Goal: Task Accomplishment & Management: Complete application form

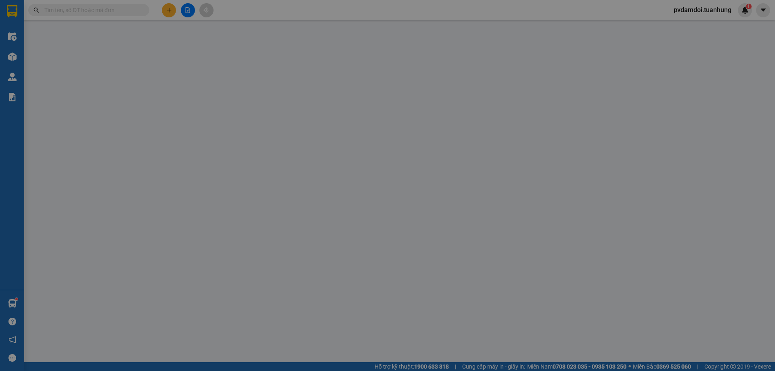
scroll to position [48, 0]
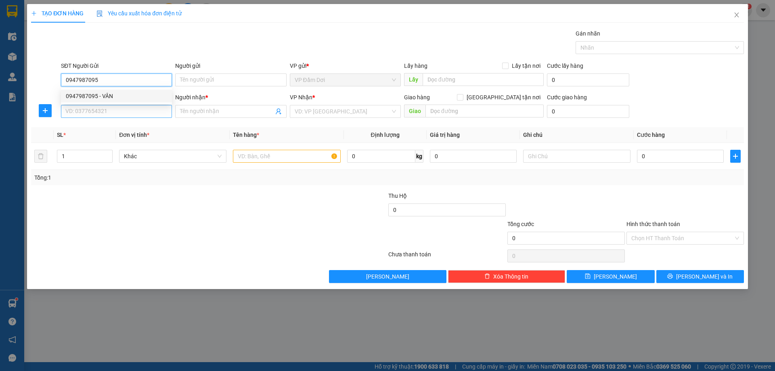
type input "0947987095"
click at [143, 105] on input "SĐT Người Nhận *" at bounding box center [116, 111] width 111 height 13
click at [143, 98] on div "SĐT Người Nhận *" at bounding box center [116, 97] width 111 height 9
click at [143, 105] on input "SĐT Người Nhận *" at bounding box center [116, 111] width 111 height 13
click at [134, 115] on input "SĐT Người Nhận *" at bounding box center [116, 111] width 111 height 13
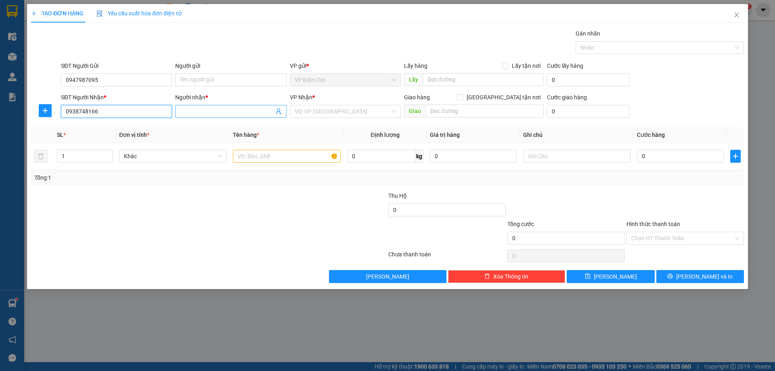
type input "0938748166"
click at [252, 112] on input "Người nhận *" at bounding box center [226, 111] width 93 height 9
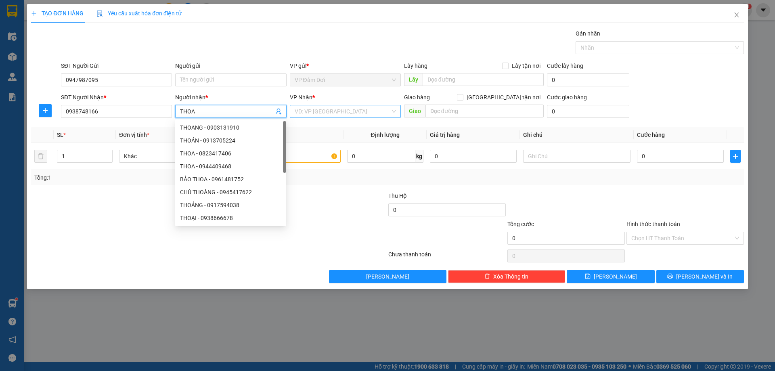
type input "THOA"
click at [388, 114] on input "search" at bounding box center [343, 111] width 96 height 12
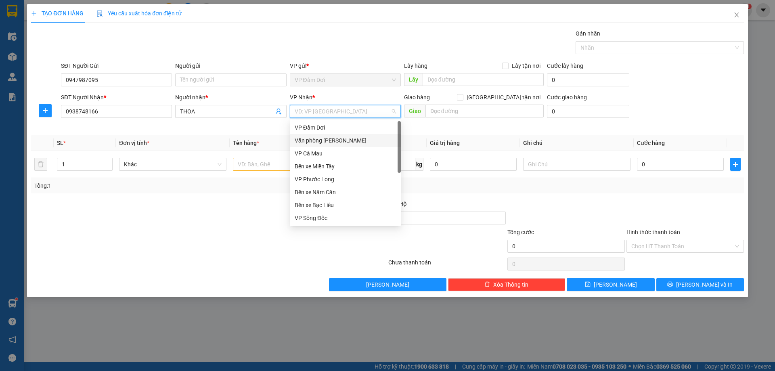
click at [348, 136] on div "Văn phòng [PERSON_NAME]" at bounding box center [345, 140] width 111 height 13
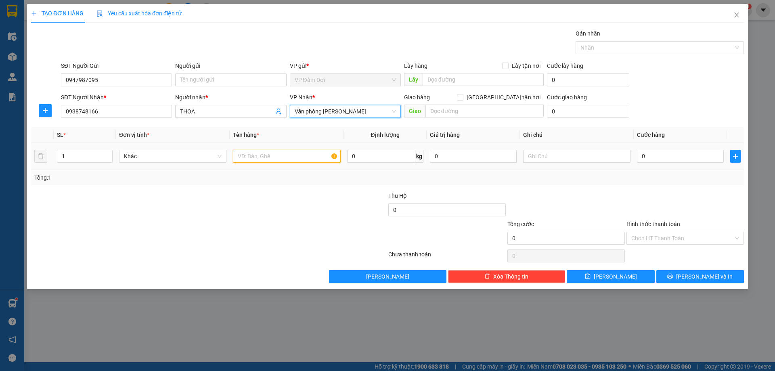
click at [284, 159] on input "text" at bounding box center [286, 156] width 107 height 13
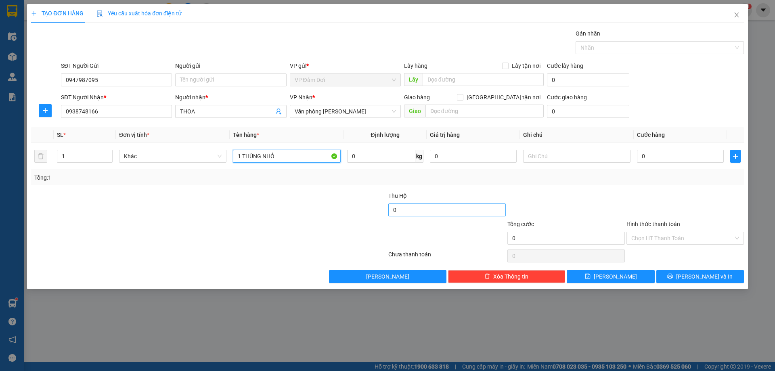
type input "1 THÙNG NHỎ"
drag, startPoint x: 636, startPoint y: 180, endPoint x: 639, endPoint y: 177, distance: 4.3
click at [637, 179] on div "Tổng: 1" at bounding box center [387, 177] width 706 height 9
type input "375.000"
click at [654, 159] on input "0" at bounding box center [680, 156] width 87 height 13
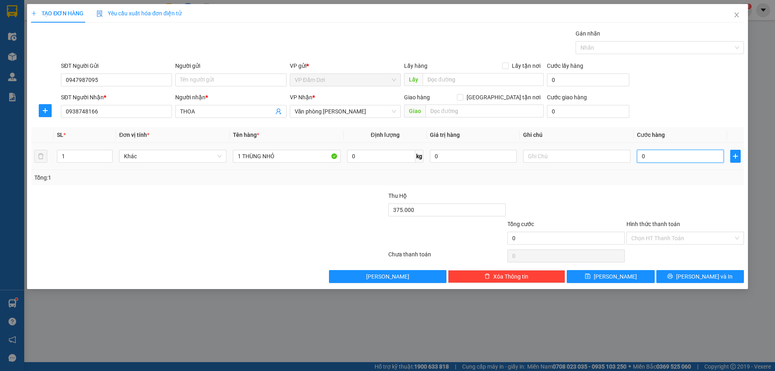
type input "003"
type input "3"
type input "0.030"
type input "30"
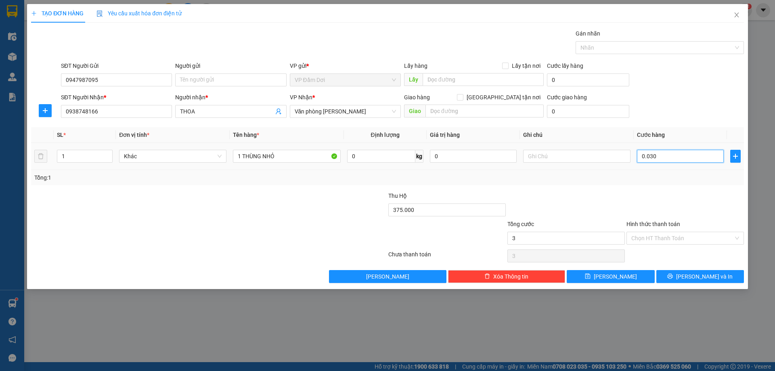
type input "30"
click at [645, 199] on div at bounding box center [685, 205] width 119 height 28
type input "30.000"
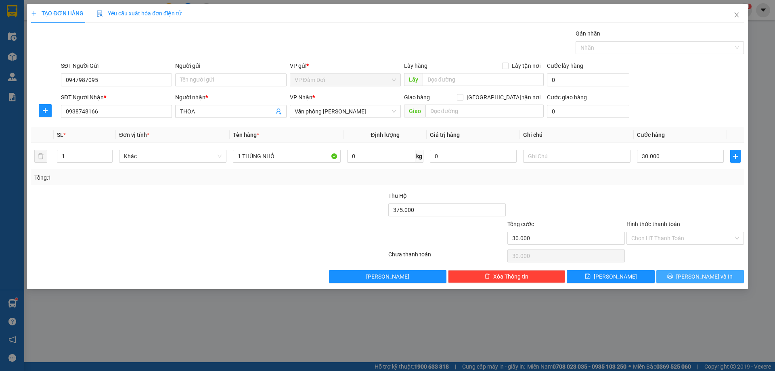
click at [678, 280] on button "[PERSON_NAME] và In" at bounding box center [700, 276] width 88 height 13
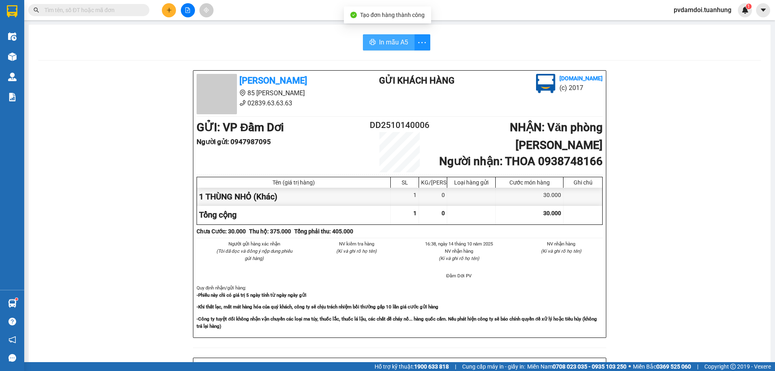
click at [398, 37] on button "In mẫu A5" at bounding box center [389, 42] width 52 height 16
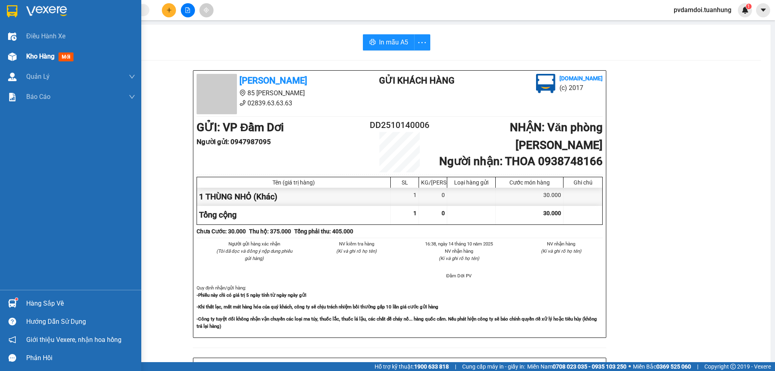
drag, startPoint x: 22, startPoint y: 58, endPoint x: 24, endPoint y: 63, distance: 5.9
click at [22, 59] on div "Kho hàng mới" at bounding box center [70, 56] width 141 height 20
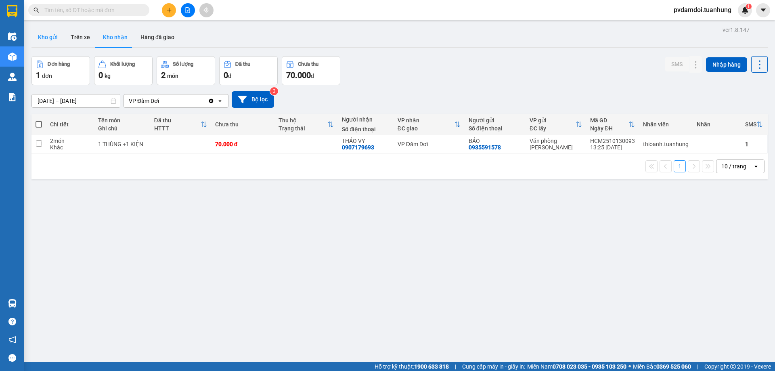
click at [32, 34] on button "Kho gửi" at bounding box center [47, 36] width 33 height 19
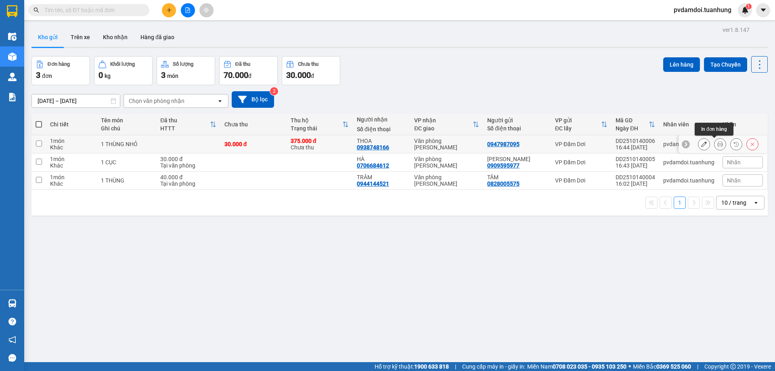
click at [715, 145] on button at bounding box center [720, 144] width 11 height 14
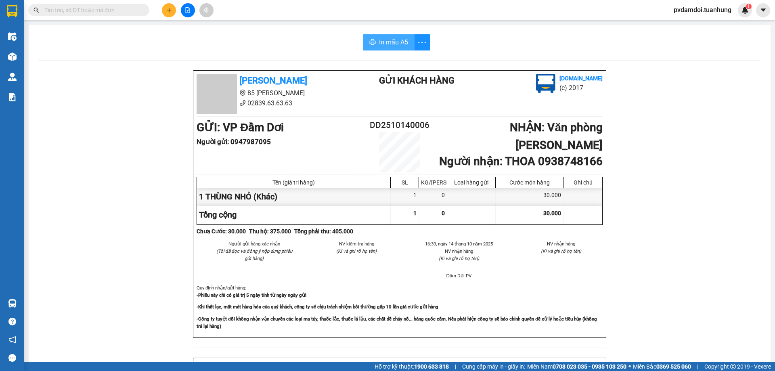
drag, startPoint x: 379, startPoint y: 46, endPoint x: 390, endPoint y: 47, distance: 10.6
click at [381, 45] on span "In mẫu A5" at bounding box center [393, 42] width 29 height 10
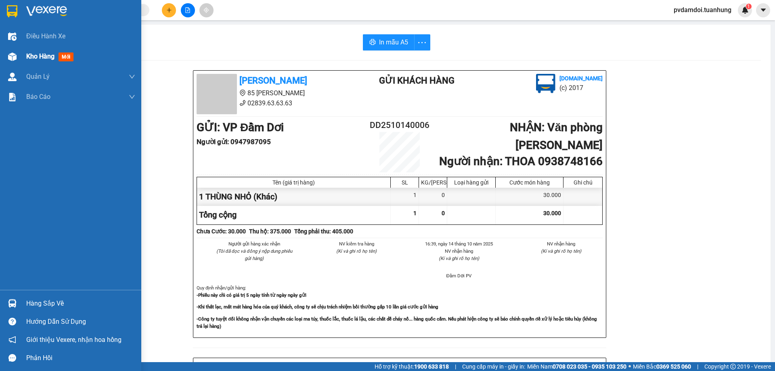
click at [25, 60] on div "Kho hàng mới" at bounding box center [70, 56] width 141 height 20
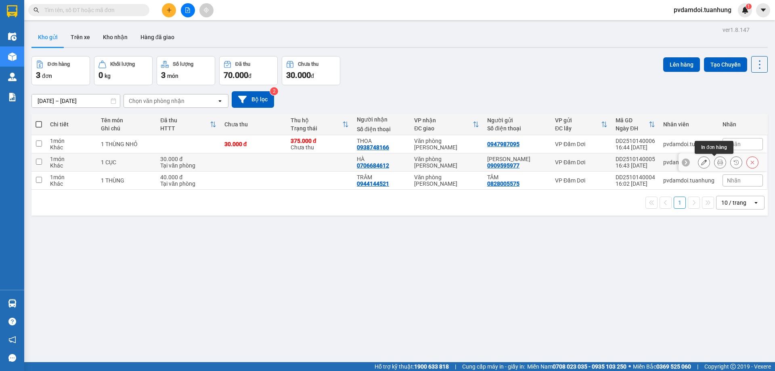
click at [717, 162] on icon at bounding box center [720, 162] width 6 height 6
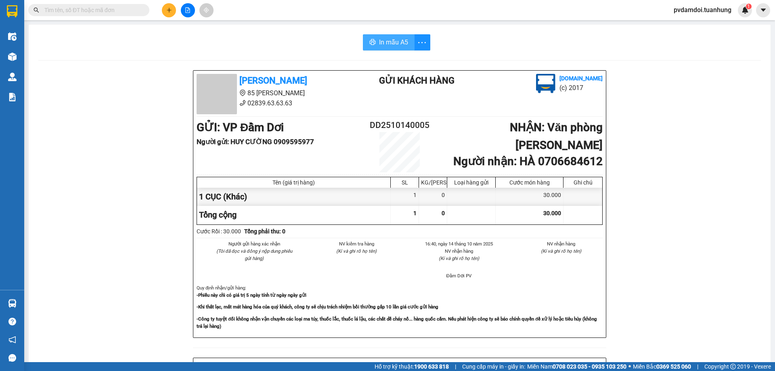
click at [384, 42] on span "In mẫu A5" at bounding box center [393, 42] width 29 height 10
click at [658, 356] on div "Tuấn Hưng 85 Lý Chiêu Hoàng 02839.63.63.63 Gửi khách hàng Vexere.com (c) 2017 G…" at bounding box center [399, 356] width 723 height 573
click at [167, 10] on icon "plus" at bounding box center [169, 10] width 6 height 6
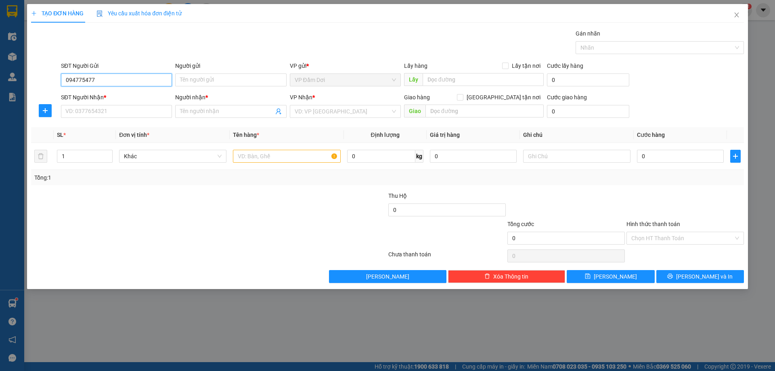
type input "0947754778"
click at [120, 98] on div "0947754778 - CHÚ SÁNG" at bounding box center [116, 96] width 101 height 9
type input "CHÚ SÁNG"
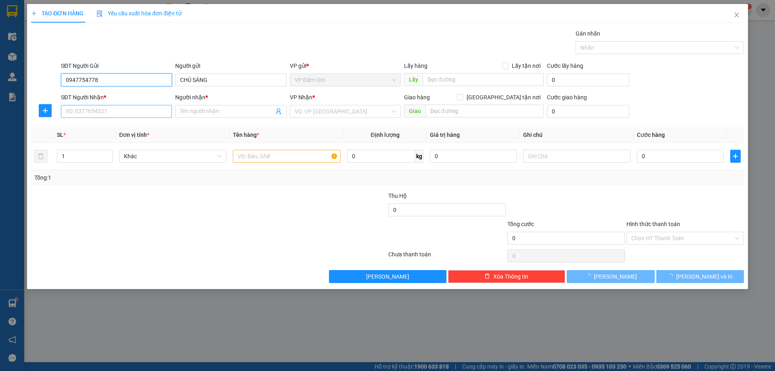
type input "0947754778"
click at [129, 113] on input "SĐT Người Nhận *" at bounding box center [116, 111] width 111 height 13
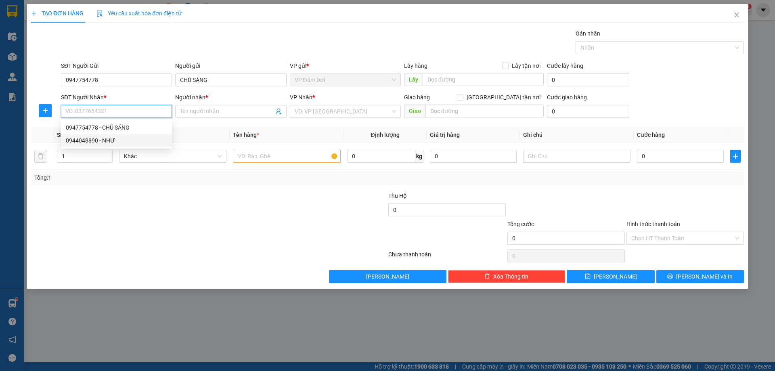
click at [107, 141] on div "0944048890 - NHƯ" at bounding box center [116, 140] width 101 height 9
type input "0944048890"
type input "NHƯ"
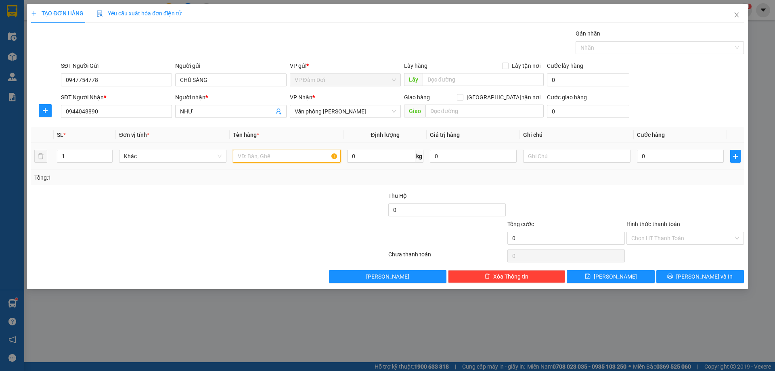
click at [291, 155] on input "text" at bounding box center [286, 156] width 107 height 13
type input "1 THÙNG"
click at [667, 159] on input "0" at bounding box center [680, 156] width 87 height 13
type input "004"
type input "4"
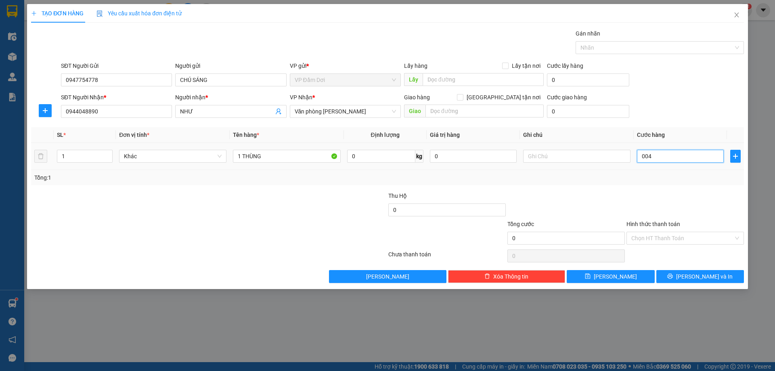
type input "4"
type input "0.040"
type input "40"
click at [667, 181] on div "Tổng: 1" at bounding box center [387, 177] width 706 height 9
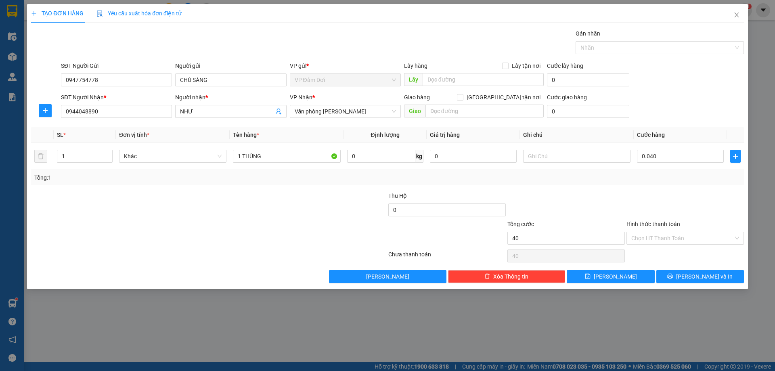
type input "40.000"
click at [683, 233] on input "Hình thức thanh toán" at bounding box center [682, 238] width 102 height 12
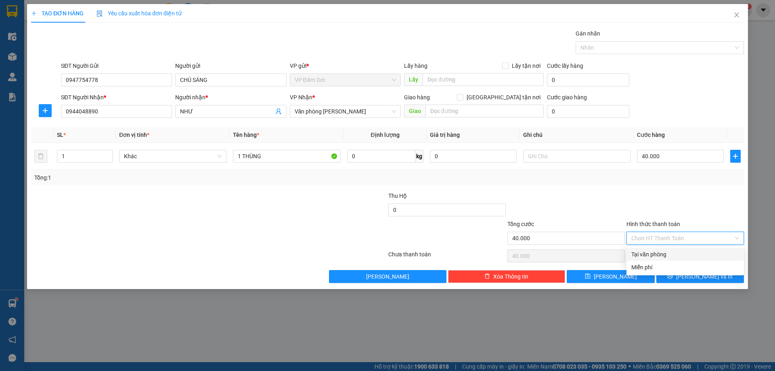
click at [681, 250] on div "Tại văn phòng" at bounding box center [685, 254] width 108 height 9
type input "0"
click at [673, 276] on icon "printer" at bounding box center [670, 276] width 6 height 6
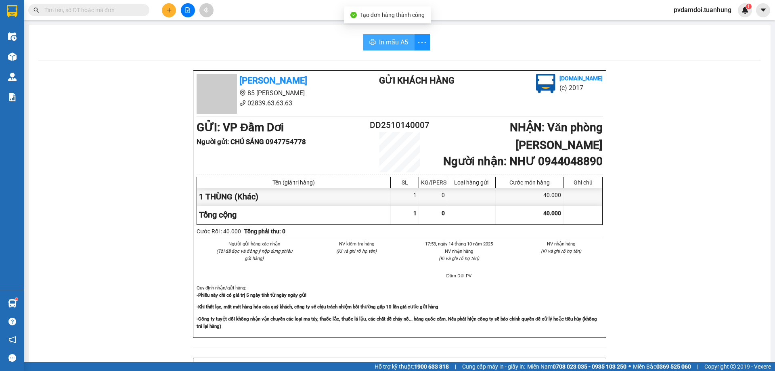
click at [390, 43] on span "In mẫu A5" at bounding box center [393, 42] width 29 height 10
